Goal: Book appointment/travel/reservation

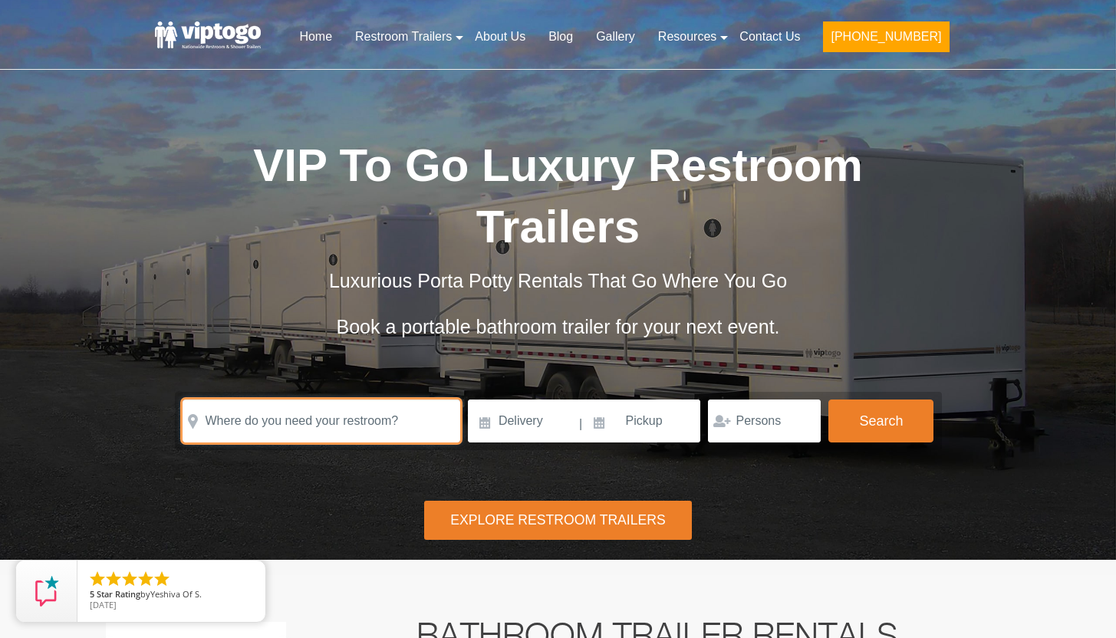
click at [324, 426] on input "text" at bounding box center [322, 421] width 278 height 43
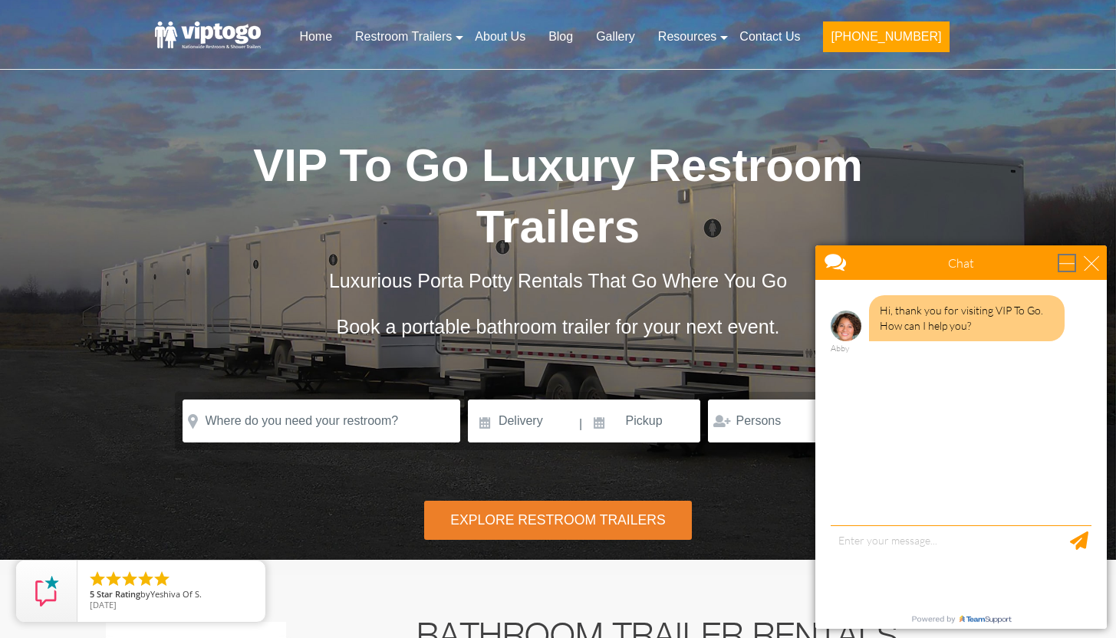
click at [1069, 261] on div "minimize" at bounding box center [1067, 262] width 15 height 15
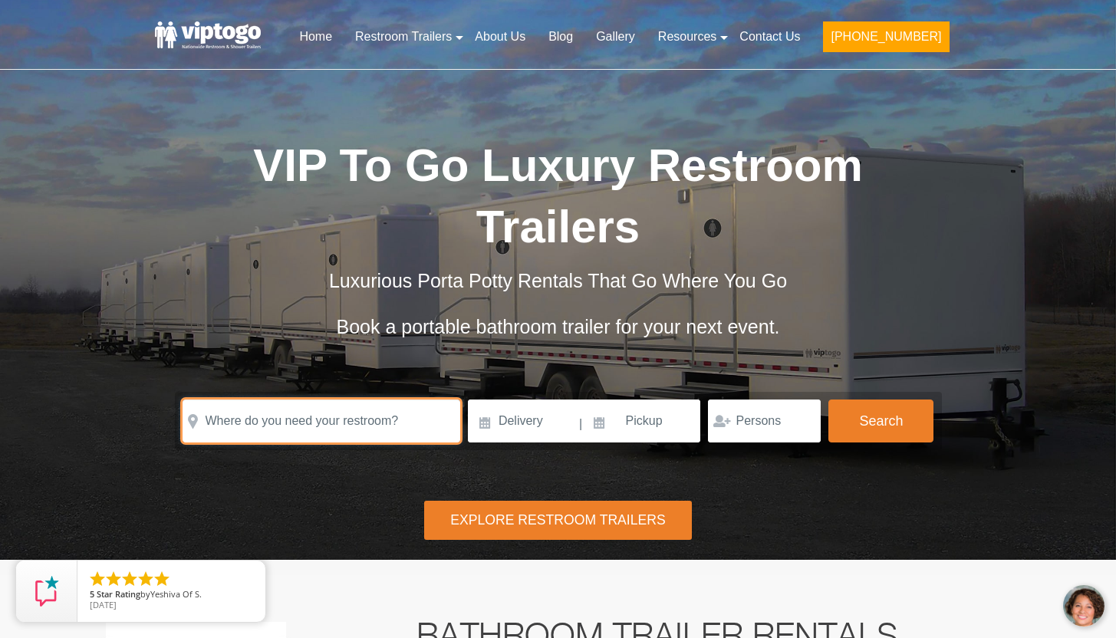
click at [352, 420] on input "text" at bounding box center [322, 421] width 278 height 43
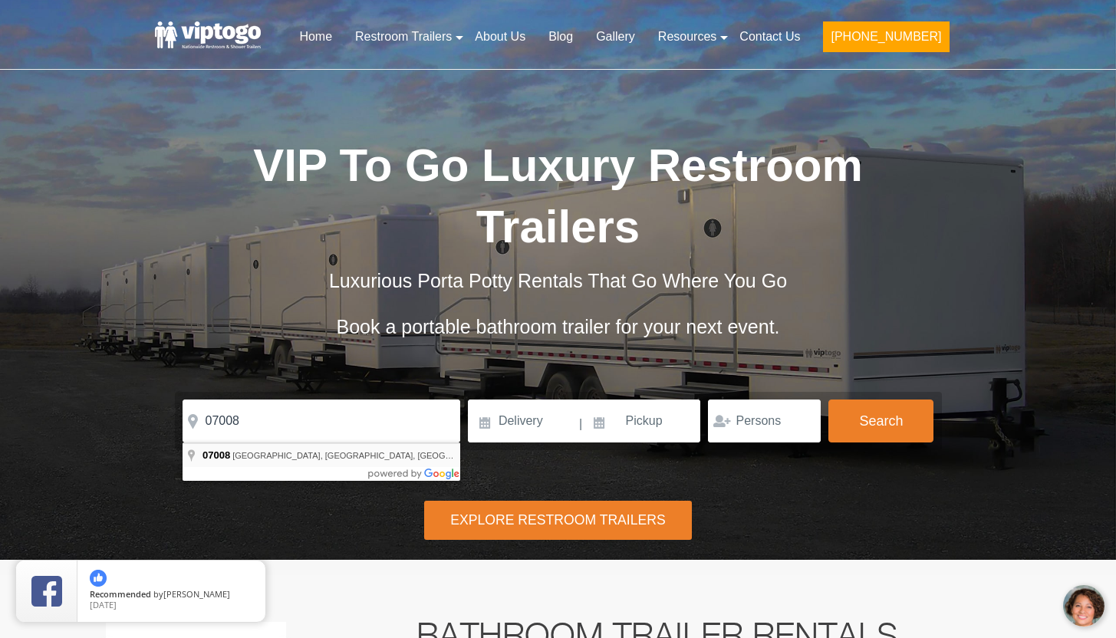
type input "Carteret, NJ 07008, USA"
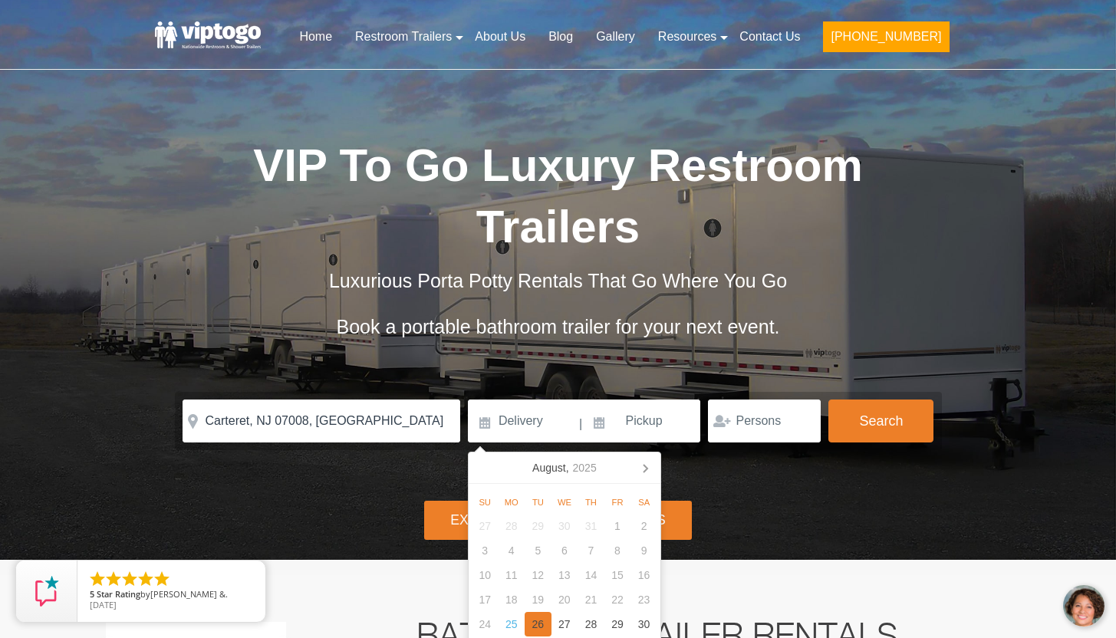
click at [533, 626] on div "26" at bounding box center [538, 624] width 27 height 25
type input "08/26/2025"
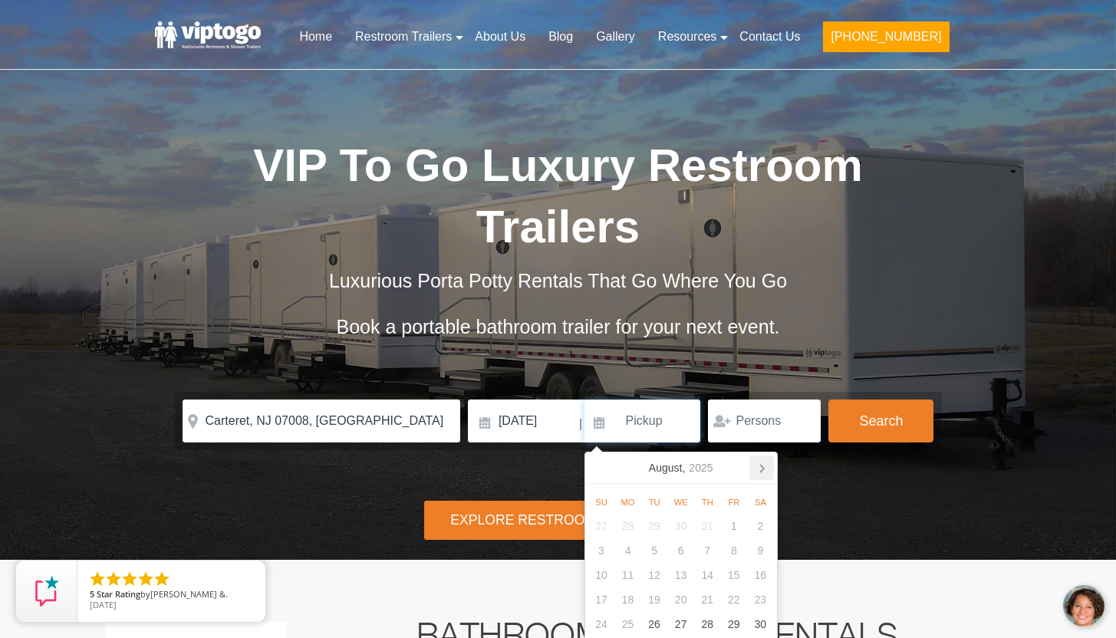
click at [760, 468] on icon at bounding box center [762, 468] width 25 height 25
click at [664, 623] on div "30" at bounding box center [654, 624] width 27 height 25
type input "09/30/2025"
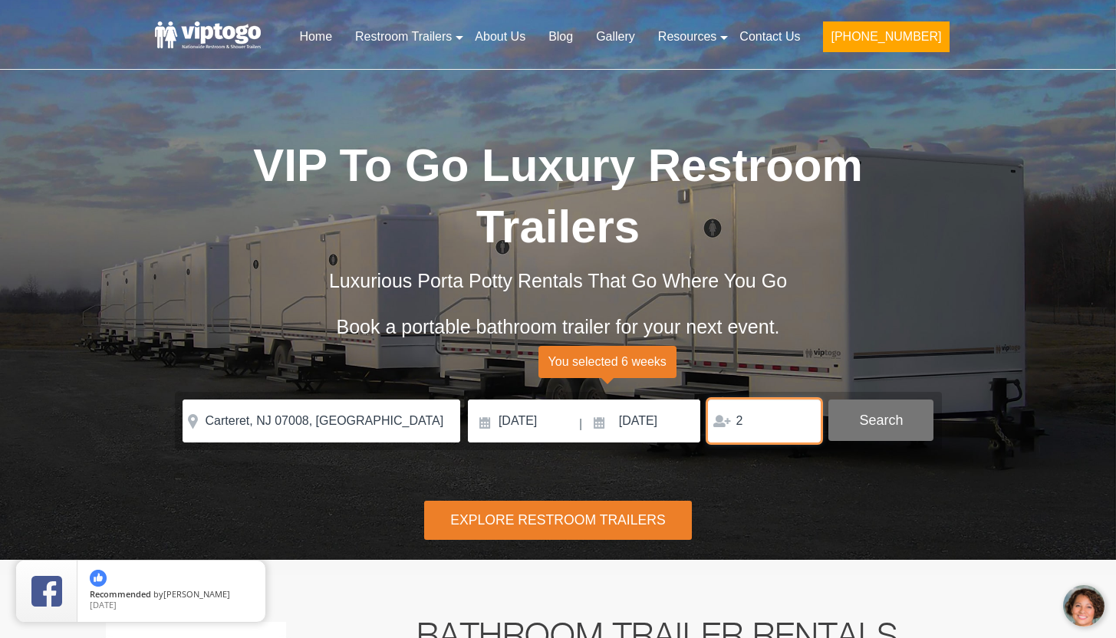
type input "2"
click at [913, 423] on button "Search" at bounding box center [881, 420] width 105 height 41
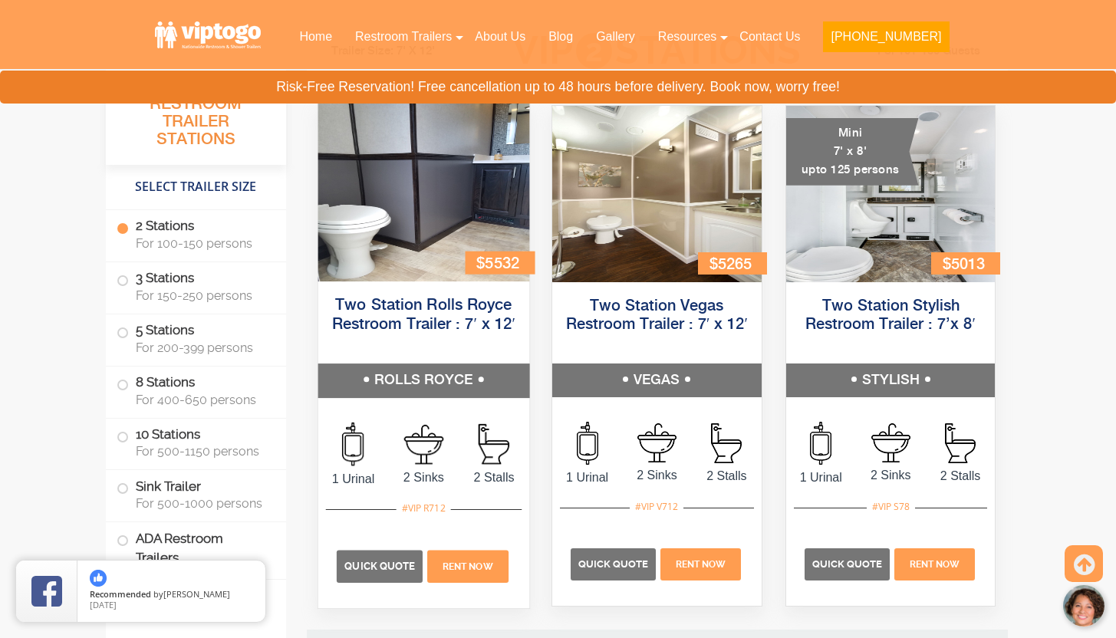
scroll to position [697, 0]
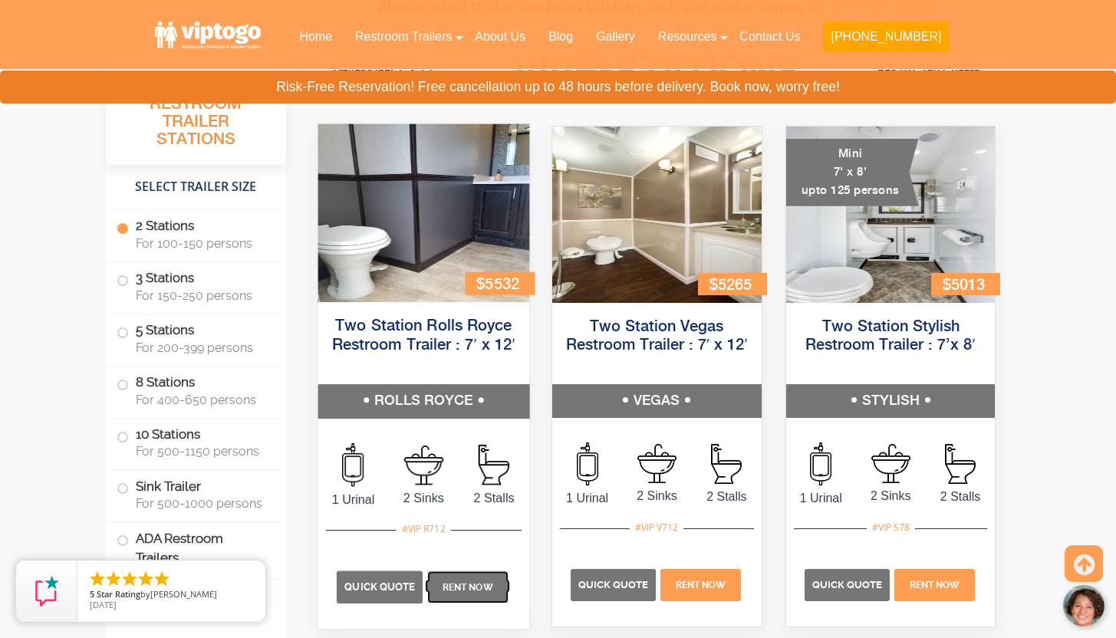
click at [474, 585] on span "Rent Now" at bounding box center [468, 587] width 51 height 11
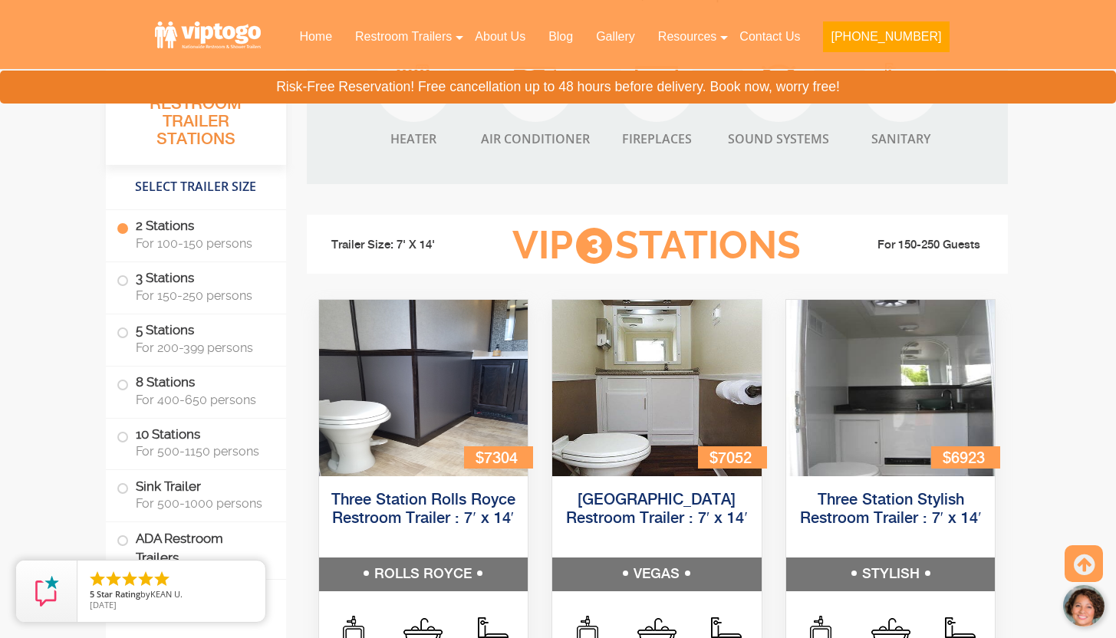
scroll to position [1545, 0]
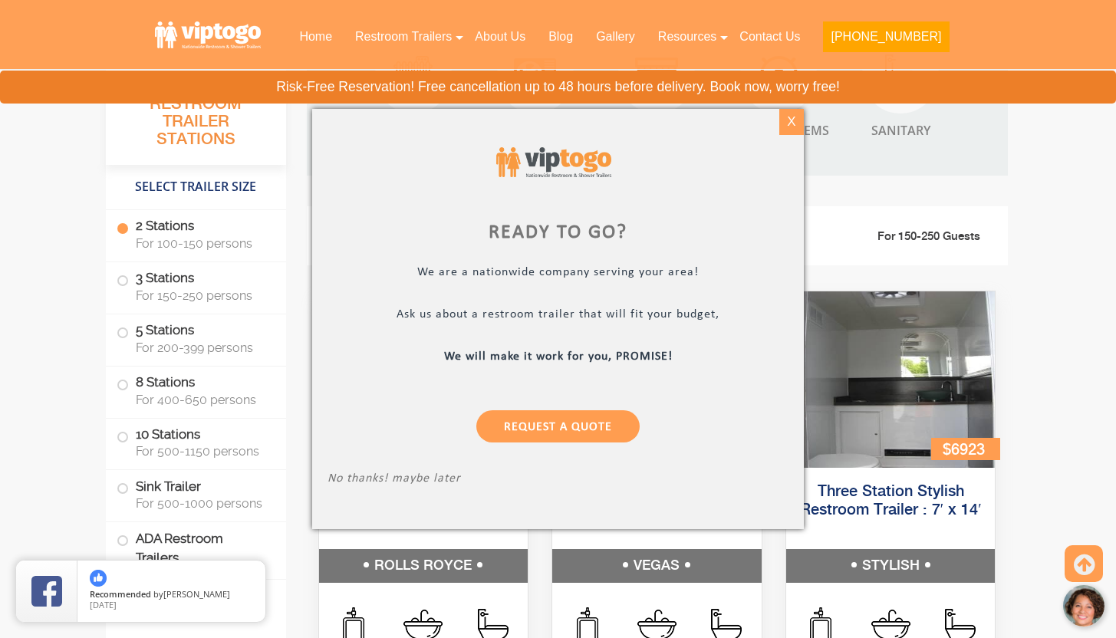
click at [786, 120] on div "X" at bounding box center [792, 122] width 24 height 26
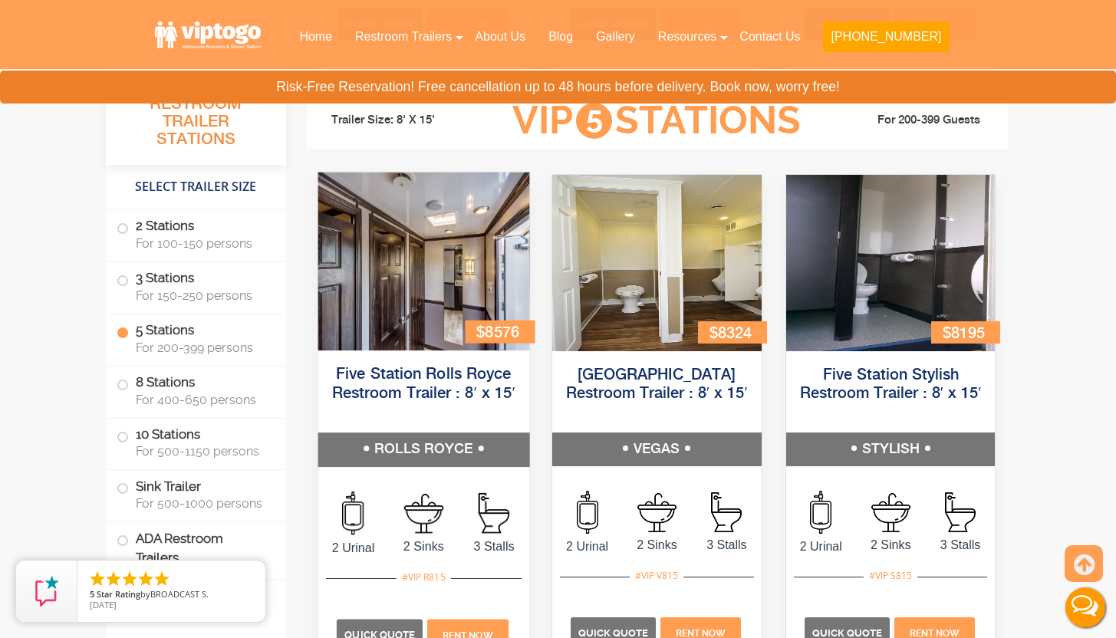
scroll to position [2243, 0]
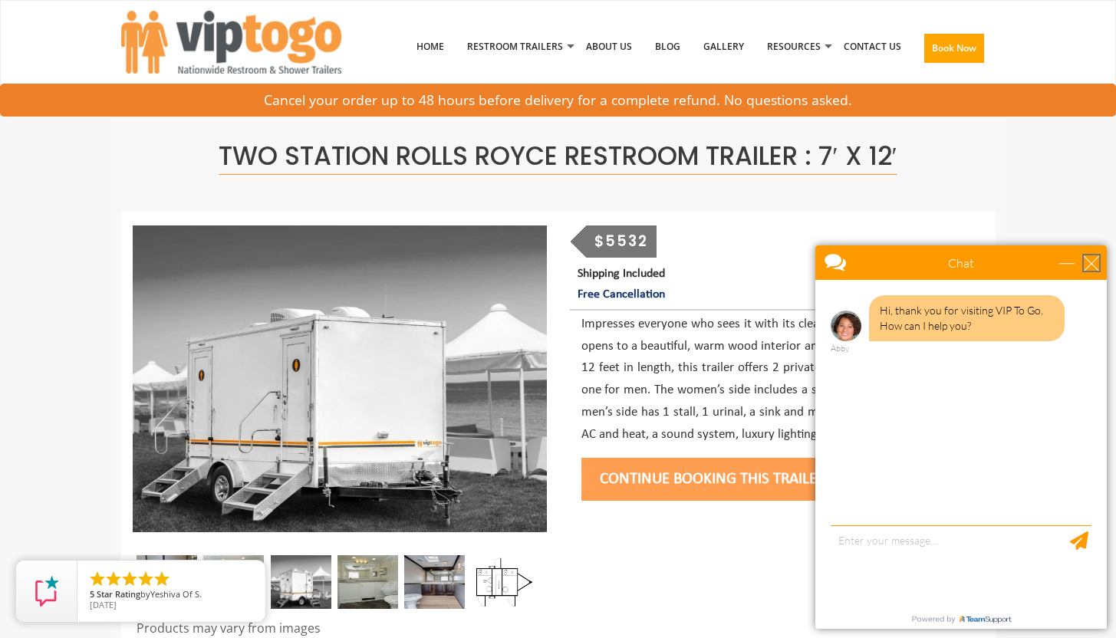
click at [1090, 259] on div "close" at bounding box center [1091, 262] width 15 height 15
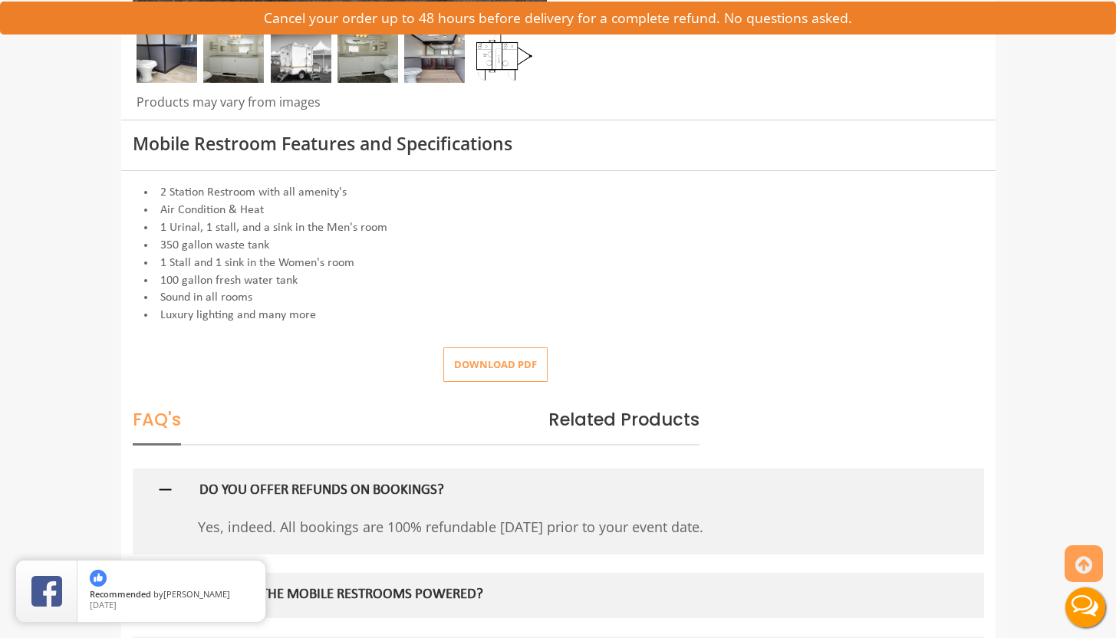
scroll to position [222, 0]
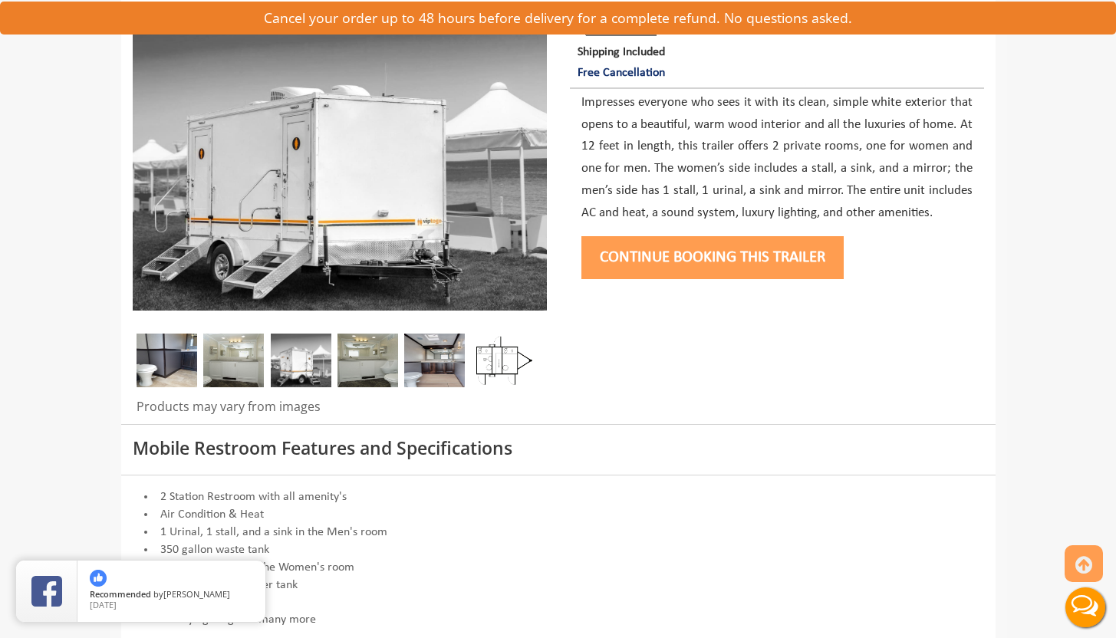
click at [721, 256] on button "Continue Booking this trailer" at bounding box center [713, 257] width 262 height 43
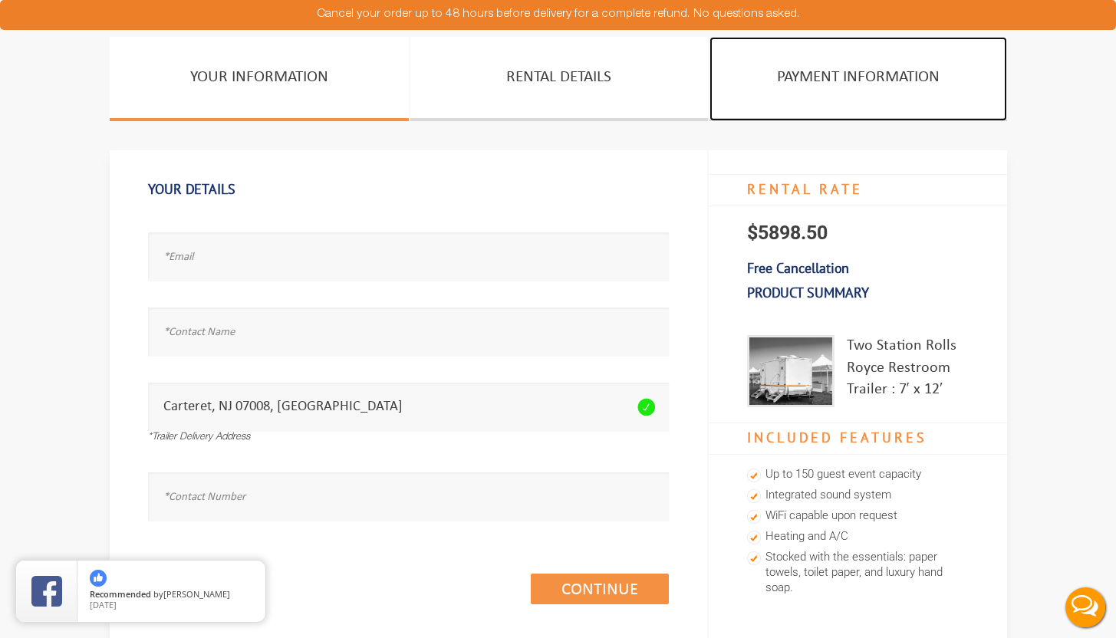
click at [869, 72] on link "PAYMENT INFORMATION" at bounding box center [859, 79] width 298 height 84
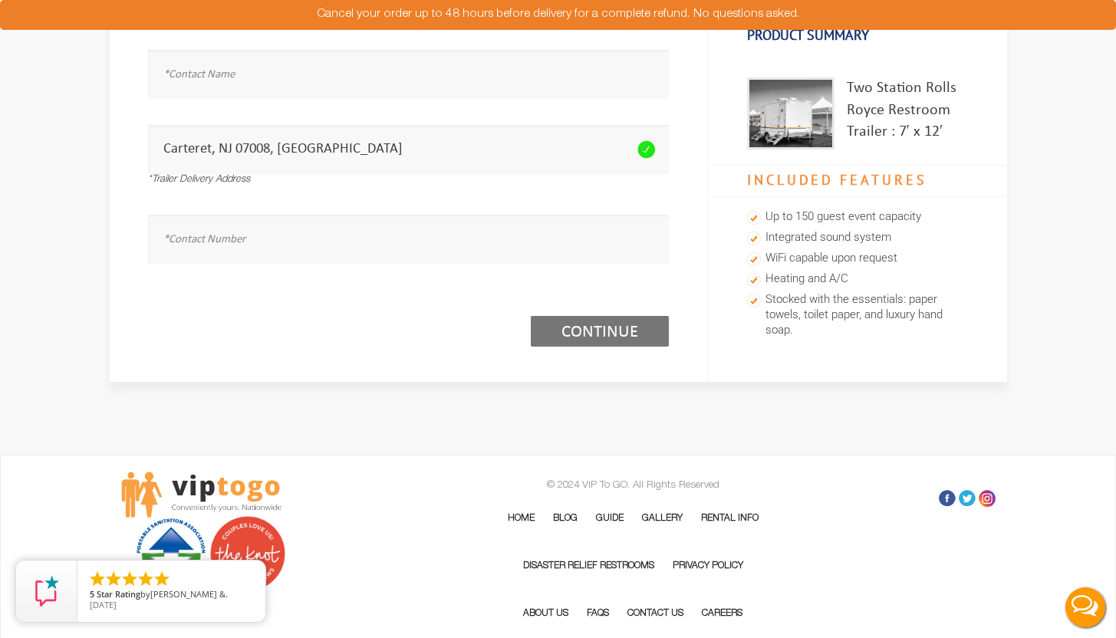
scroll to position [31, 0]
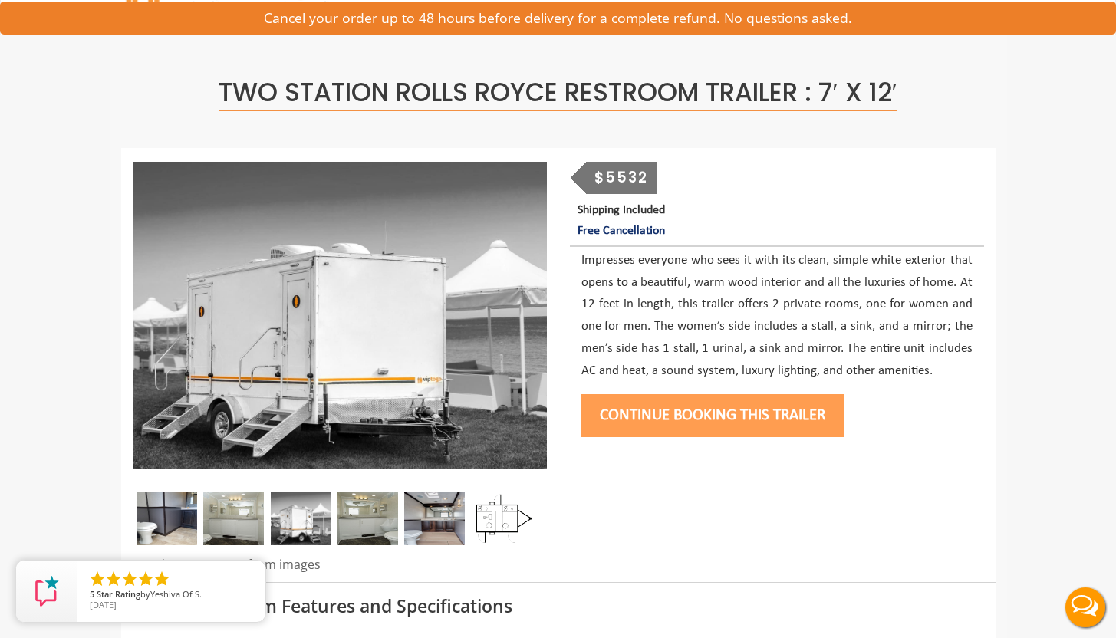
scroll to position [63, 0]
click at [619, 180] on div "$5532" at bounding box center [621, 179] width 71 height 32
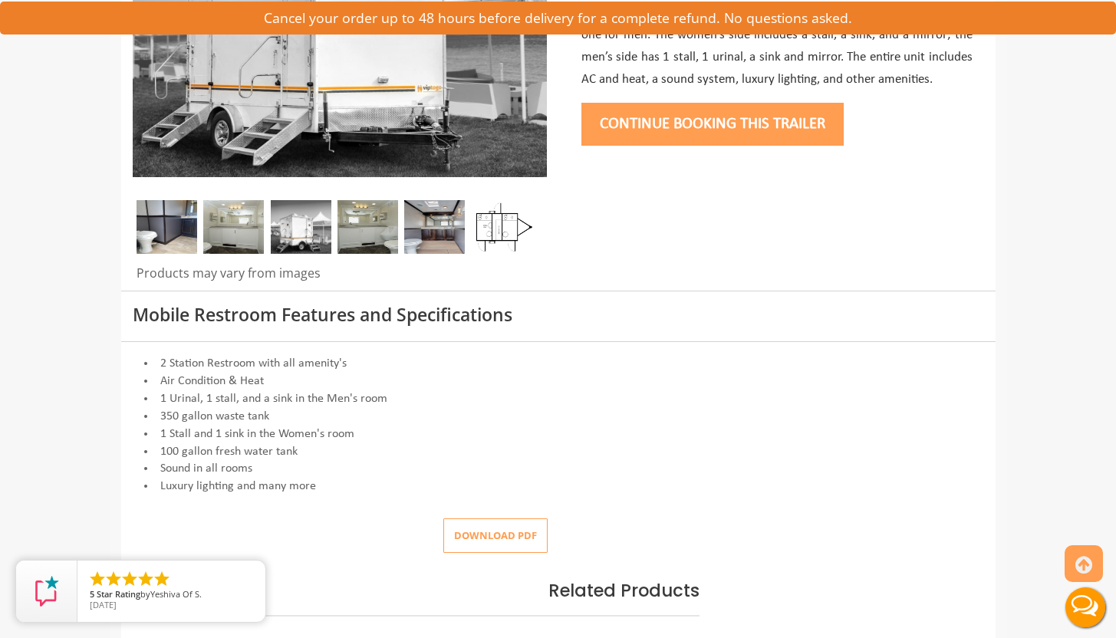
scroll to position [355, 0]
